Goal: Find specific page/section: Find specific page/section

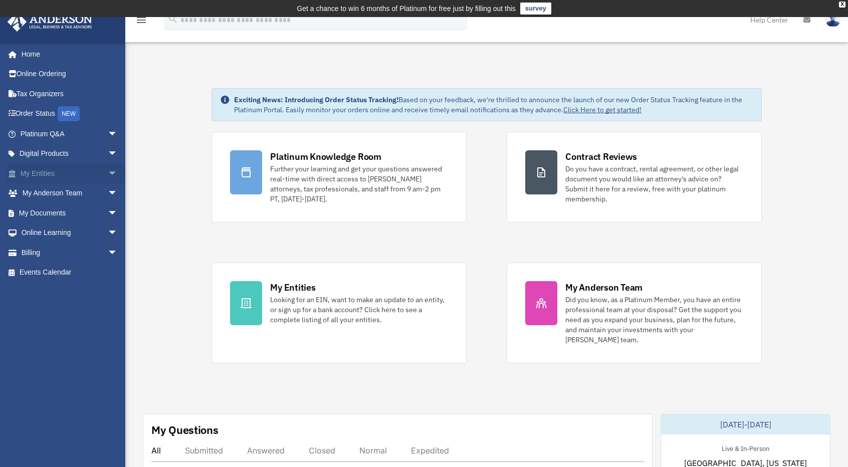
click at [46, 172] on link "My Entities arrow_drop_down" at bounding box center [70, 173] width 126 height 20
click at [108, 175] on span "arrow_drop_down" at bounding box center [118, 173] width 20 height 21
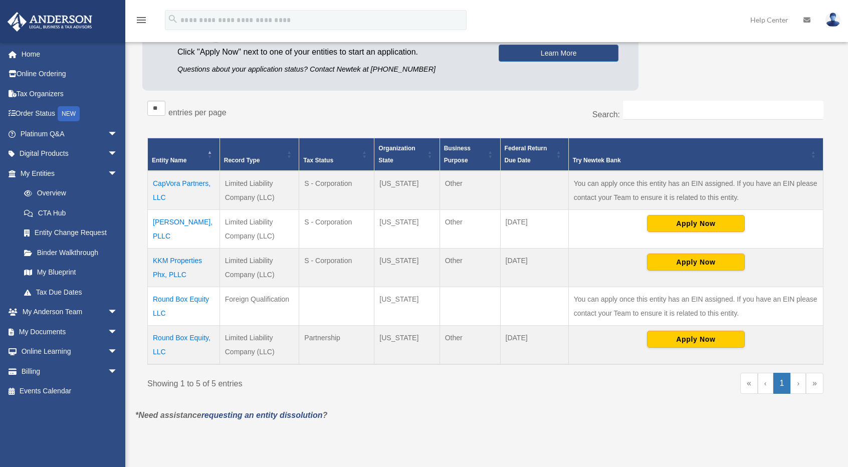
scroll to position [150, 0]
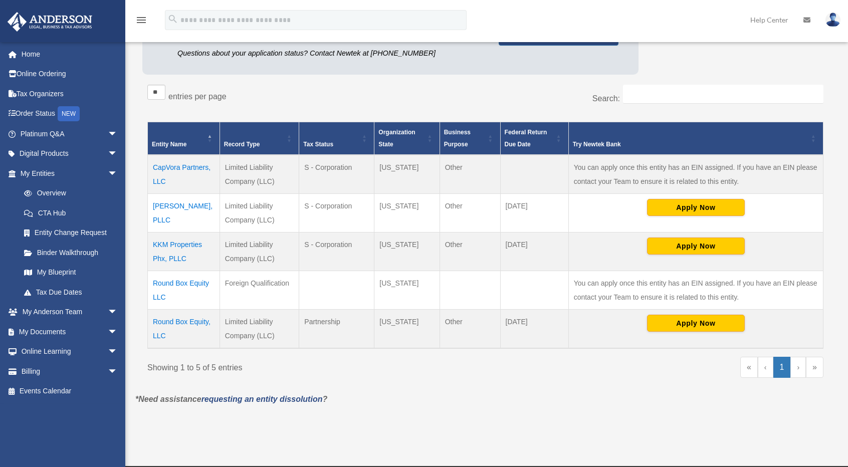
click at [178, 165] on td "CapVora Partners, LLC" at bounding box center [184, 174] width 72 height 39
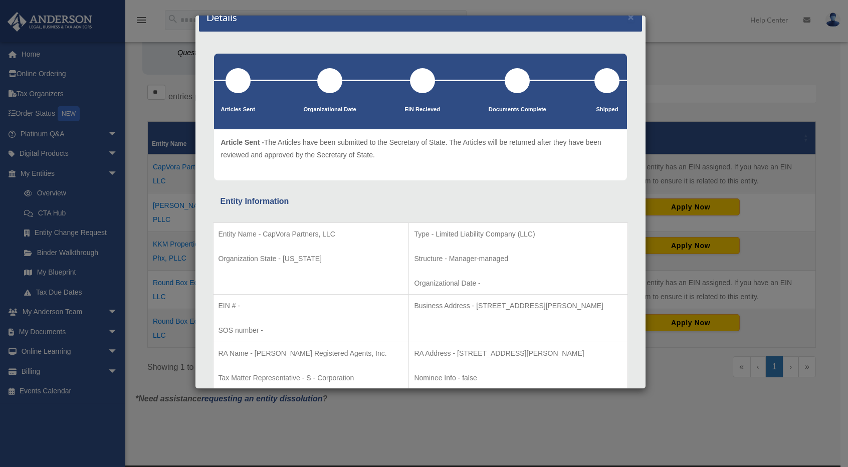
scroll to position [0, 0]
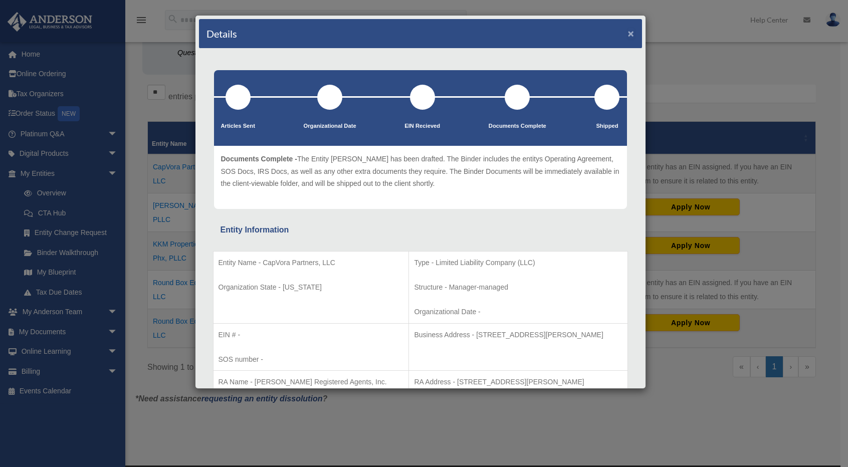
click at [628, 35] on button "×" at bounding box center [631, 33] width 7 height 11
